Goal: Task Accomplishment & Management: Manage account settings

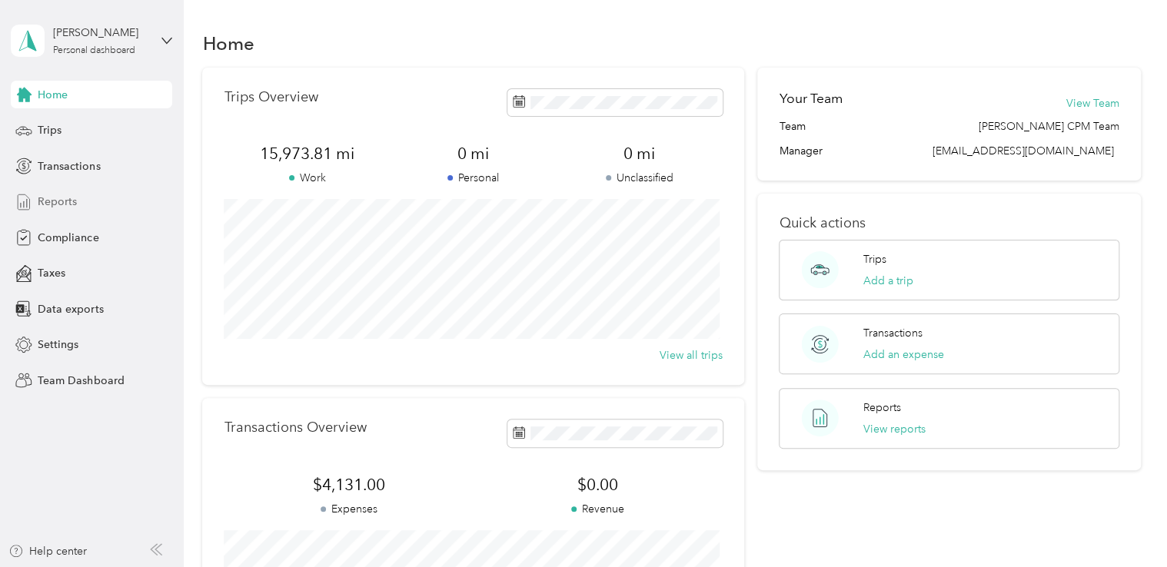
click at [76, 205] on div "Reports" at bounding box center [91, 202] width 161 height 28
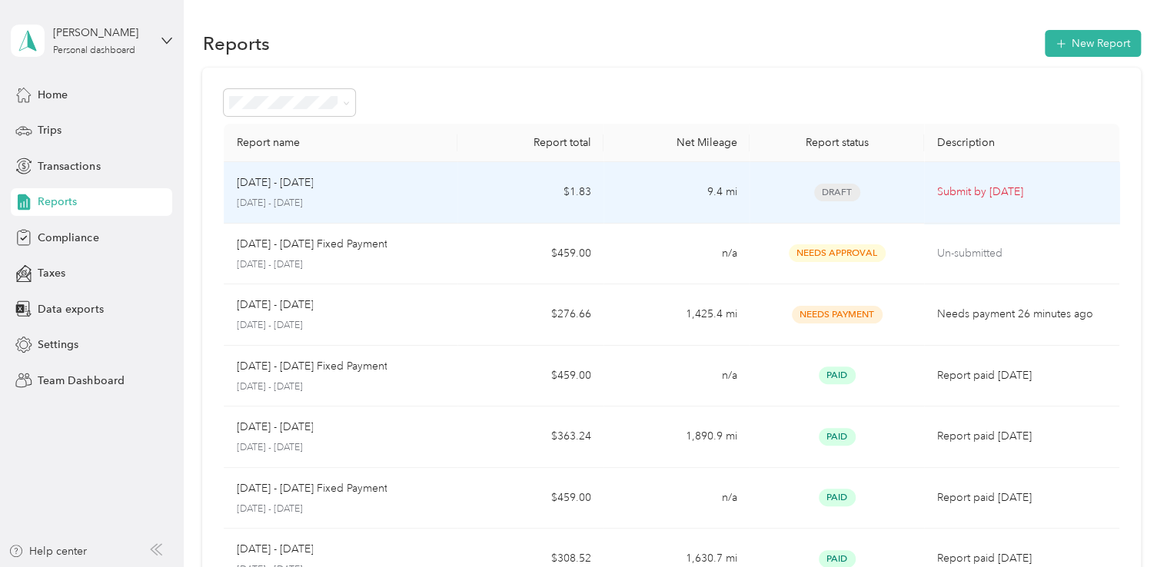
click at [892, 196] on div "Draft" at bounding box center [837, 193] width 151 height 18
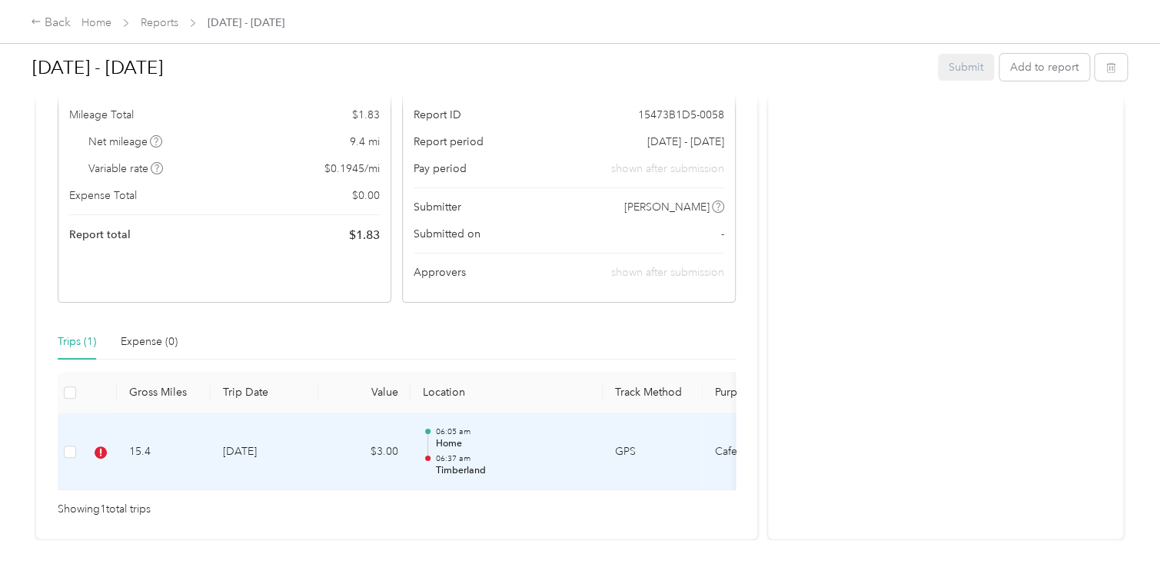
scroll to position [168, 0]
click at [578, 455] on p "06:37 am" at bounding box center [512, 460] width 155 height 11
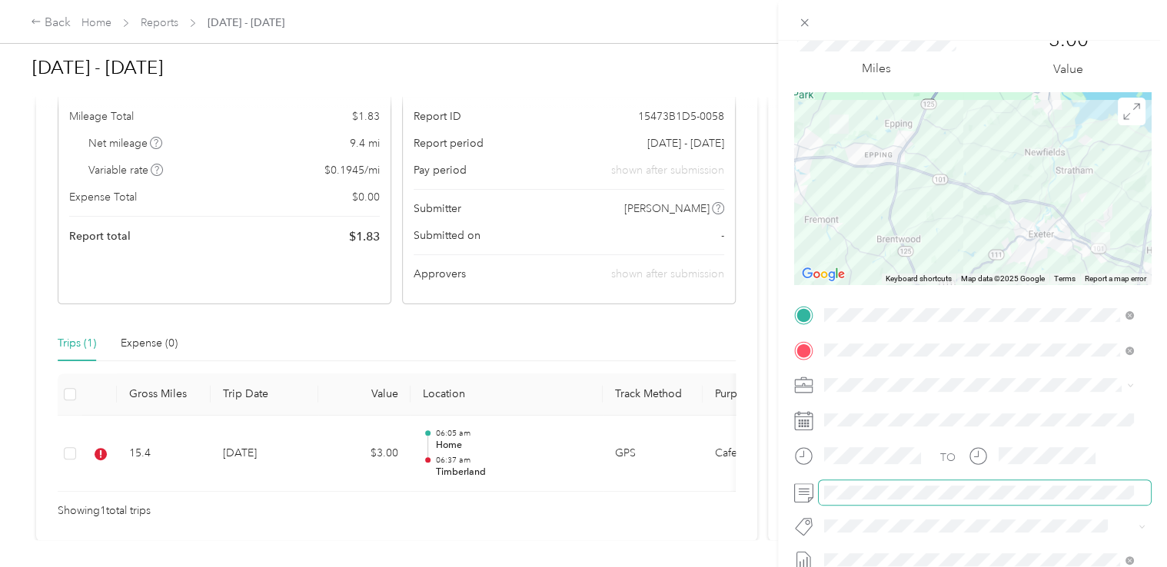
scroll to position [77, 0]
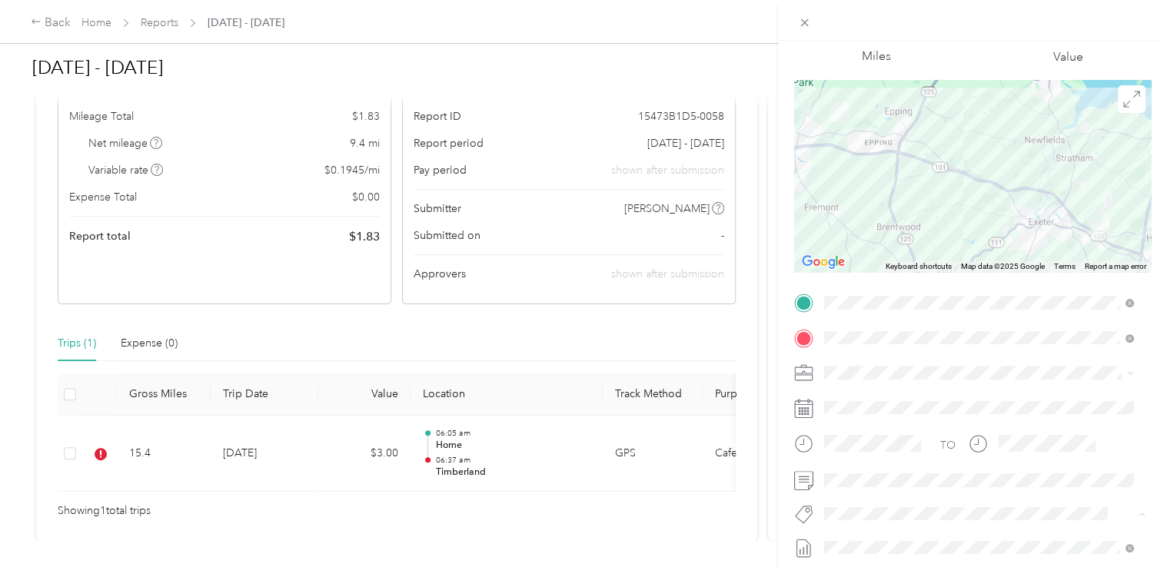
click at [868, 541] on span "Timberland" at bounding box center [865, 541] width 50 height 14
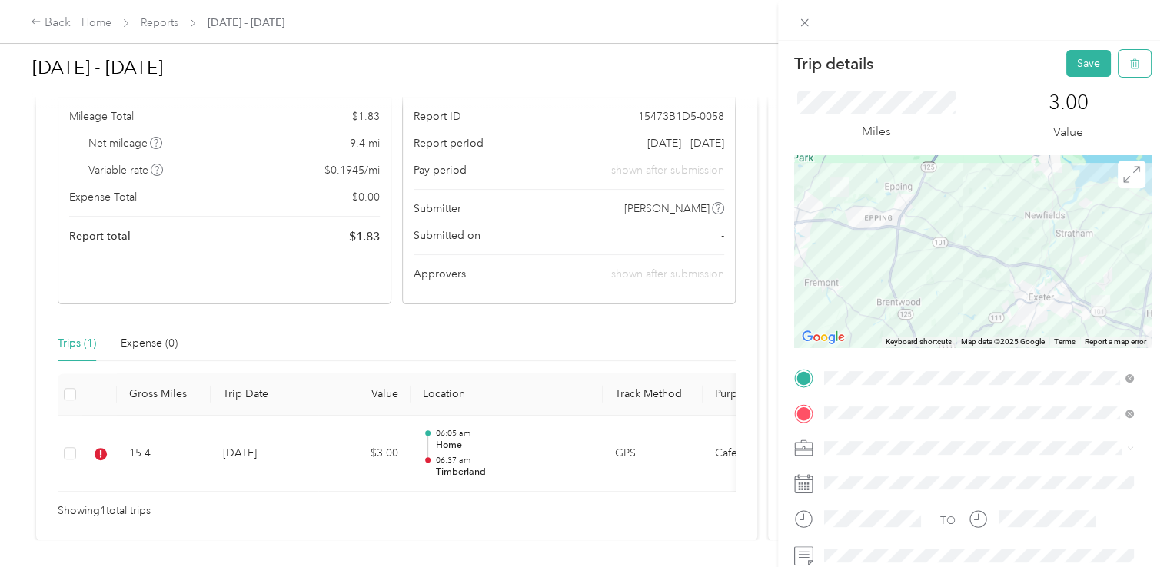
scroll to position [0, 0]
click at [1086, 72] on button "Save" at bounding box center [1088, 65] width 45 height 27
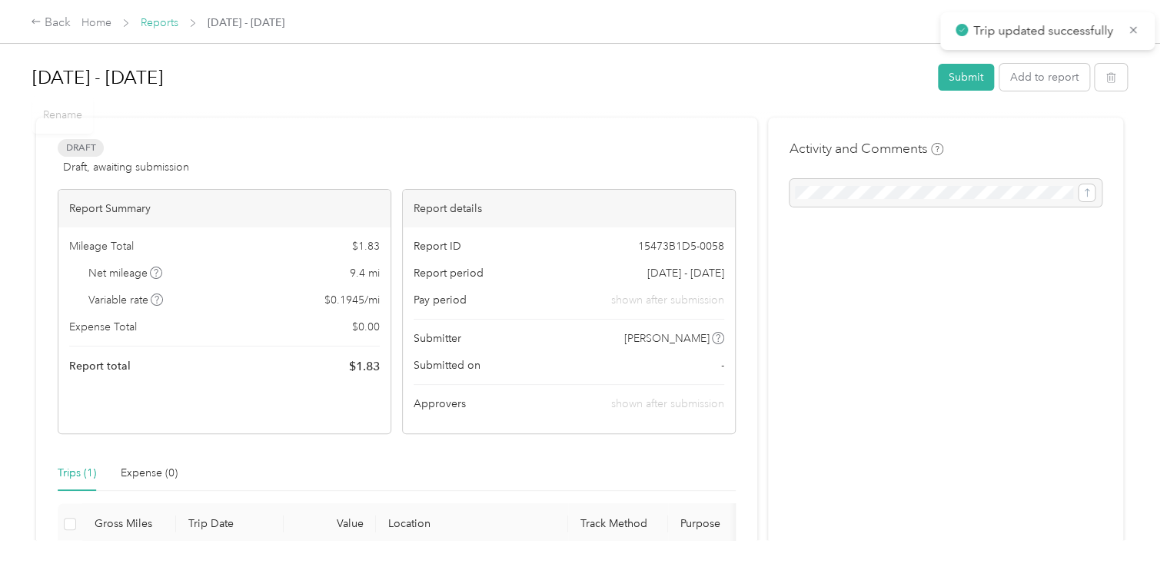
click at [165, 26] on link "Reports" at bounding box center [160, 22] width 38 height 13
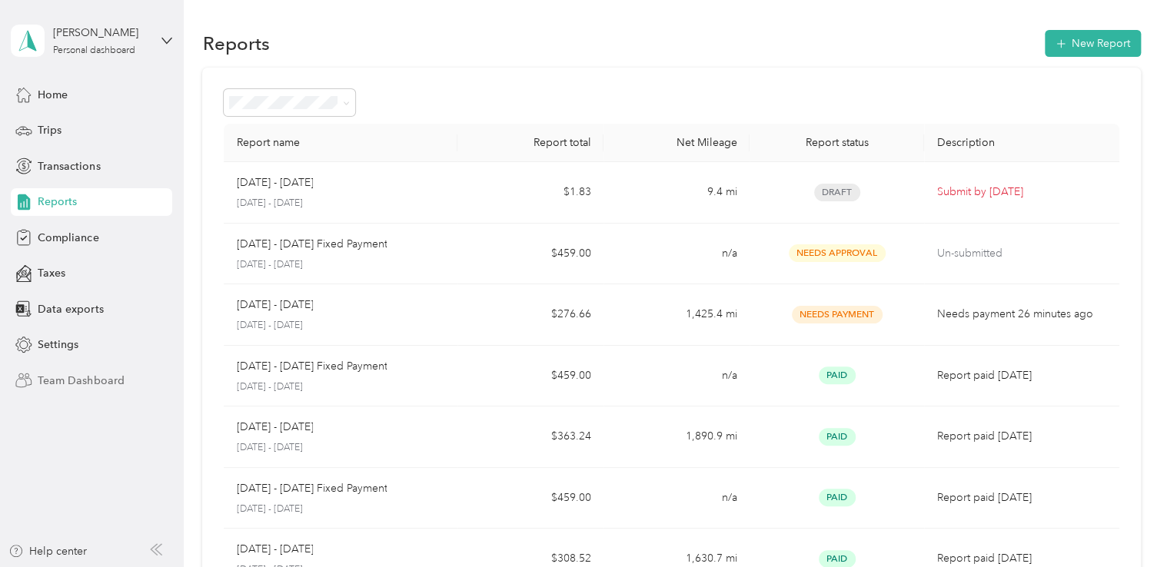
click at [68, 386] on span "Team Dashboard" at bounding box center [81, 381] width 86 height 16
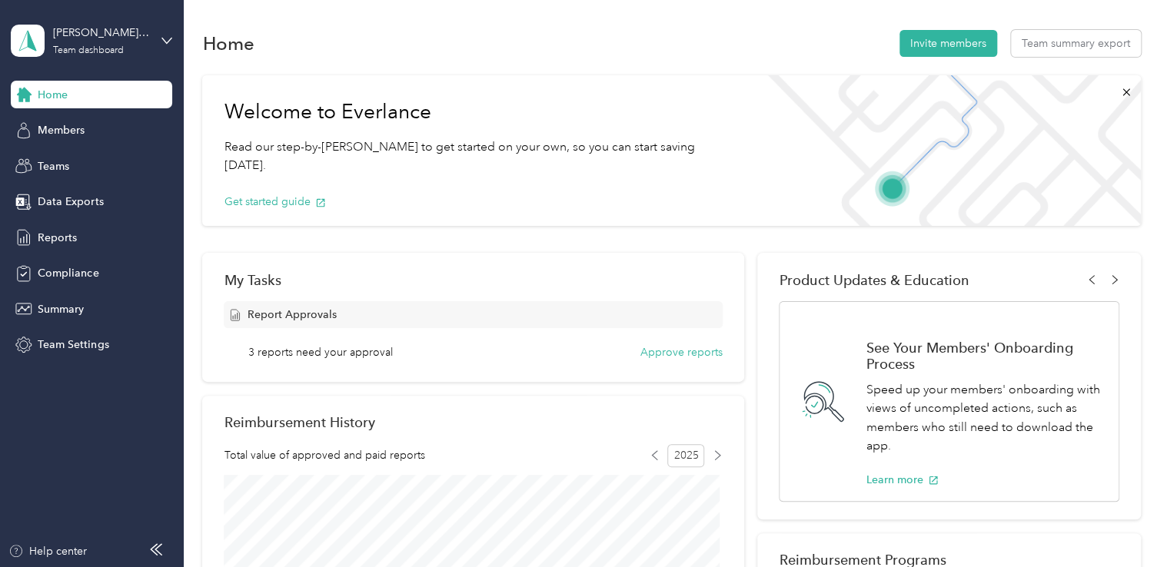
click at [385, 357] on span "3 reports need your approval" at bounding box center [320, 352] width 145 height 16
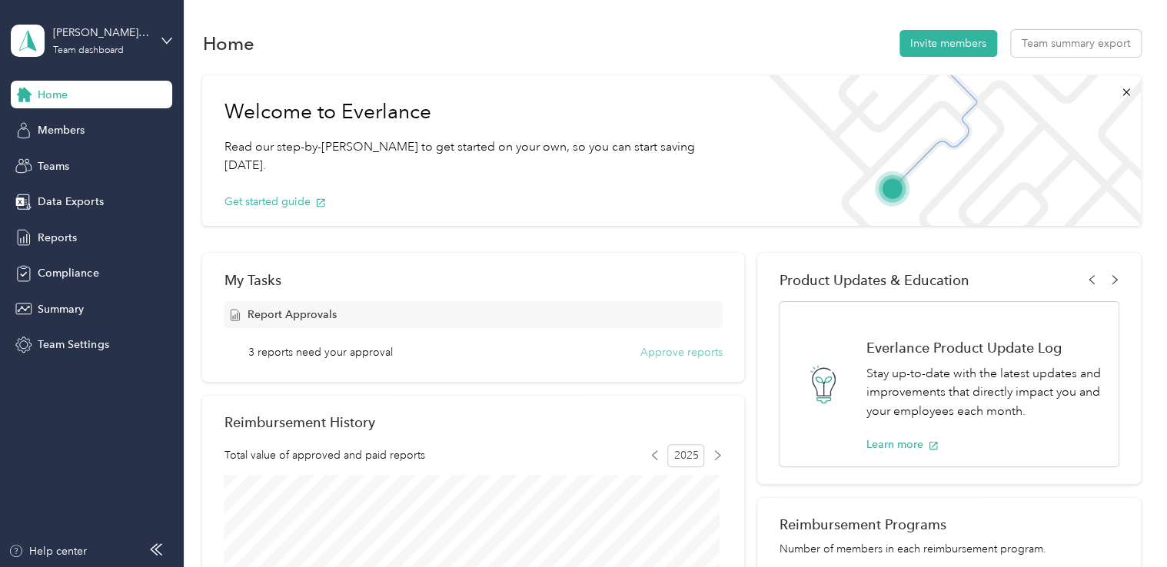
click at [662, 355] on button "Approve reports" at bounding box center [682, 352] width 82 height 16
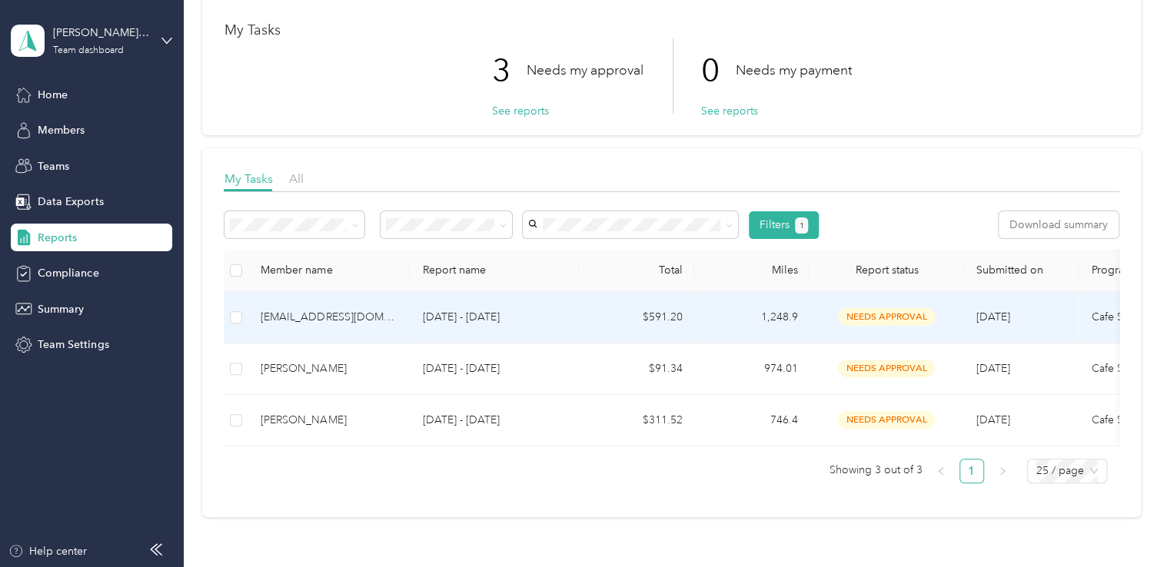
scroll to position [77, 0]
click at [437, 316] on p "[DATE] - [DATE]" at bounding box center [494, 315] width 145 height 17
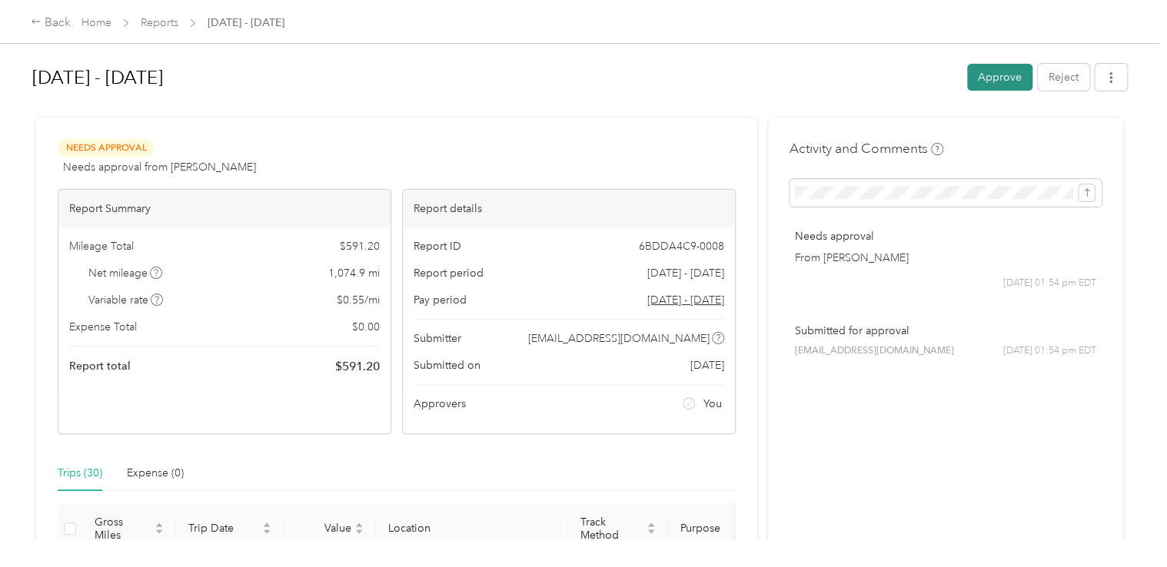
click at [992, 75] on button "Approve" at bounding box center [999, 77] width 65 height 27
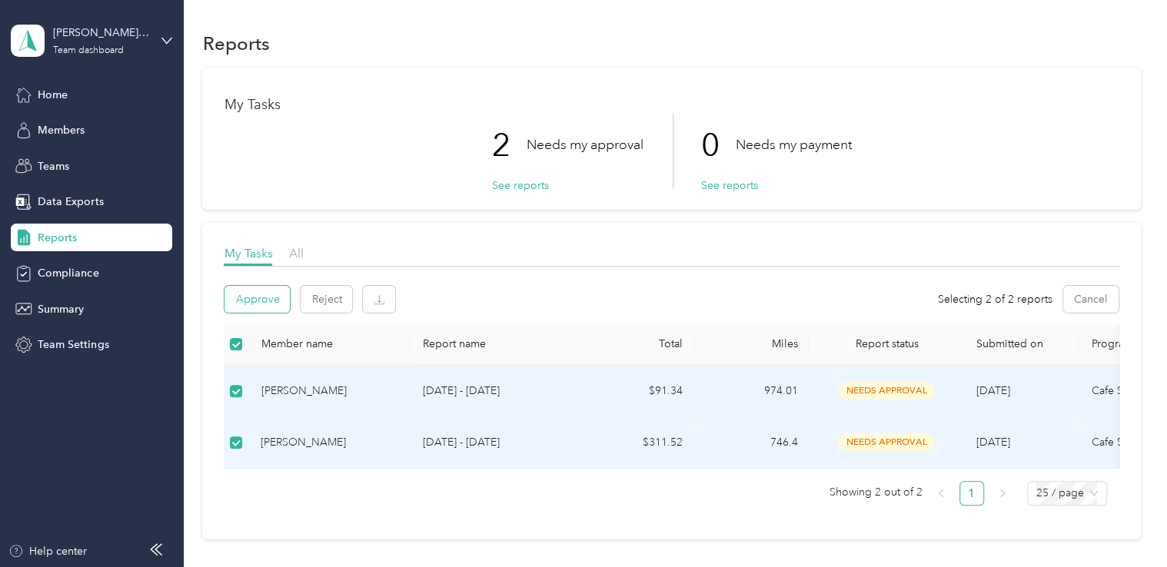
click at [268, 298] on button "Approve" at bounding box center [257, 299] width 65 height 27
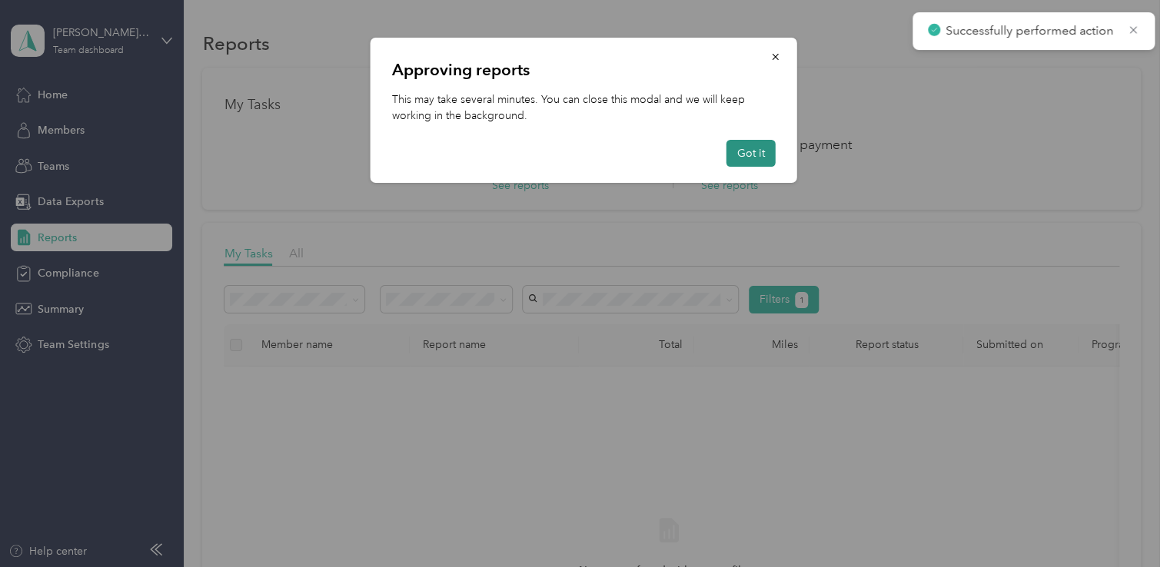
click at [750, 151] on button "Got it" at bounding box center [751, 153] width 49 height 27
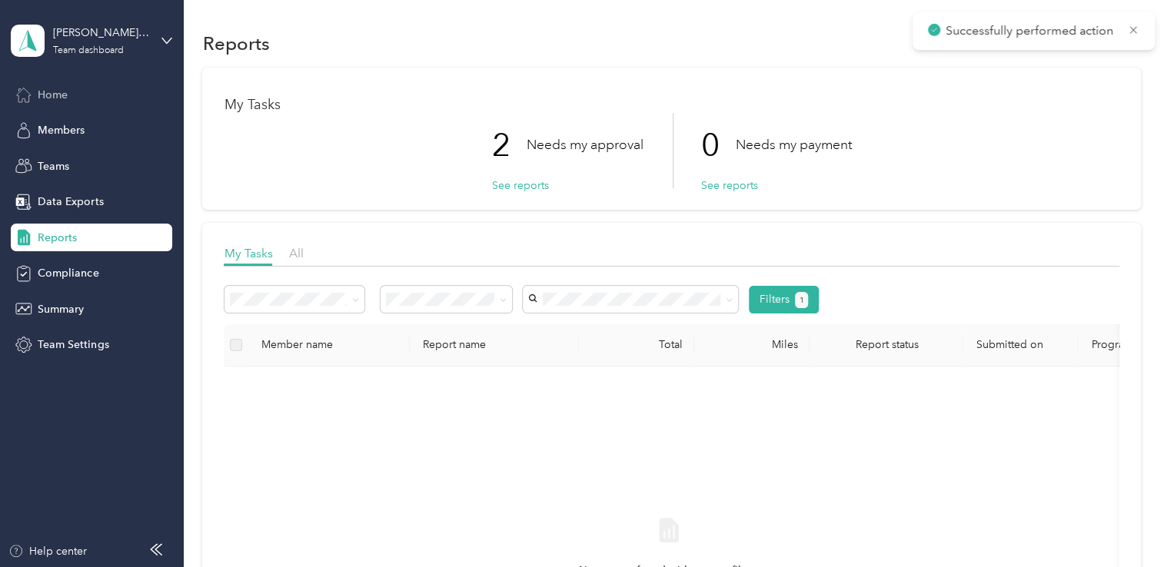
click at [75, 99] on div "Home" at bounding box center [91, 95] width 161 height 28
